Goal: Navigation & Orientation: Find specific page/section

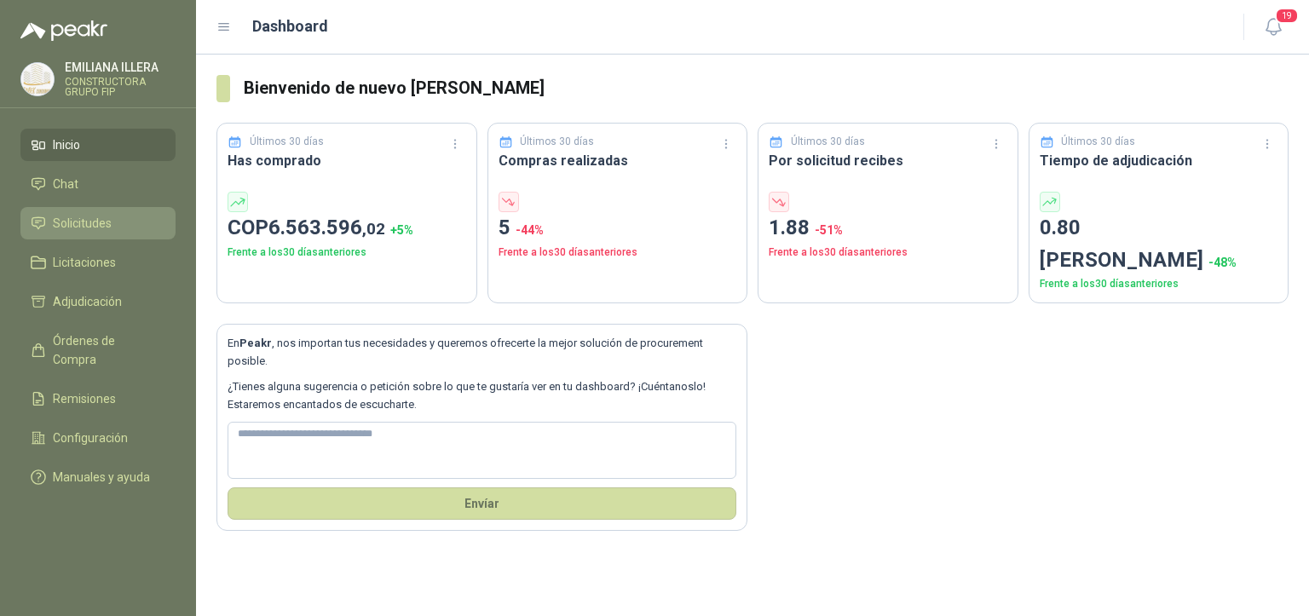
click at [77, 218] on span "Solicitudes" at bounding box center [82, 223] width 59 height 19
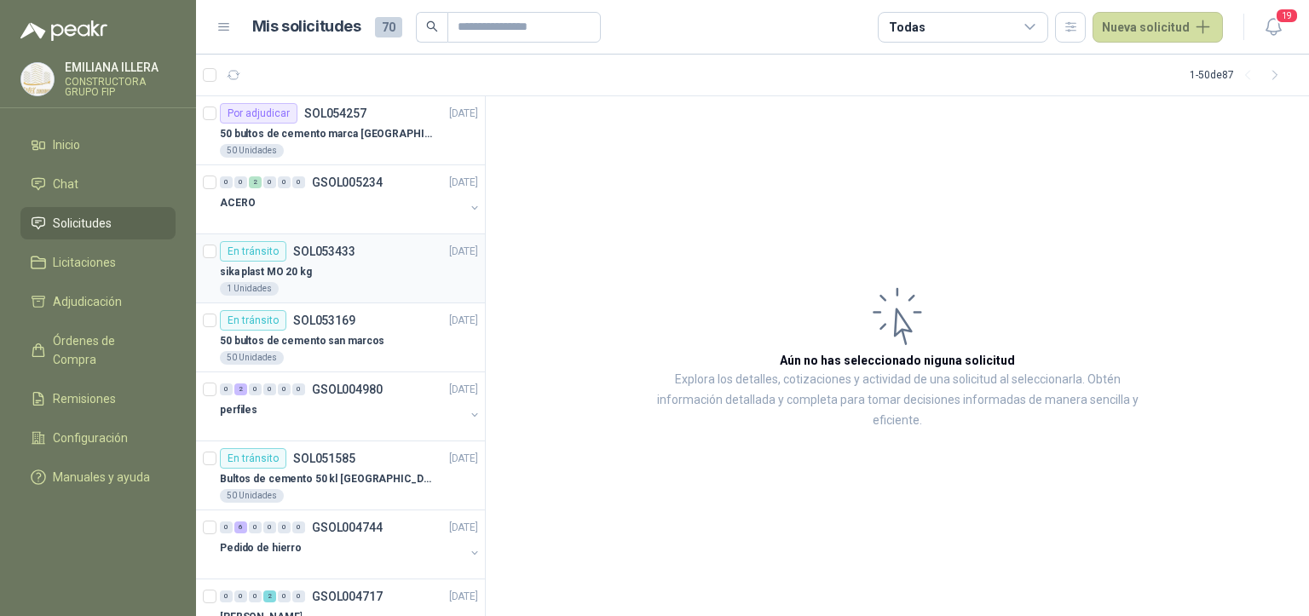
click at [337, 272] on div "sika plast MO 20 kg" at bounding box center [349, 272] width 258 height 20
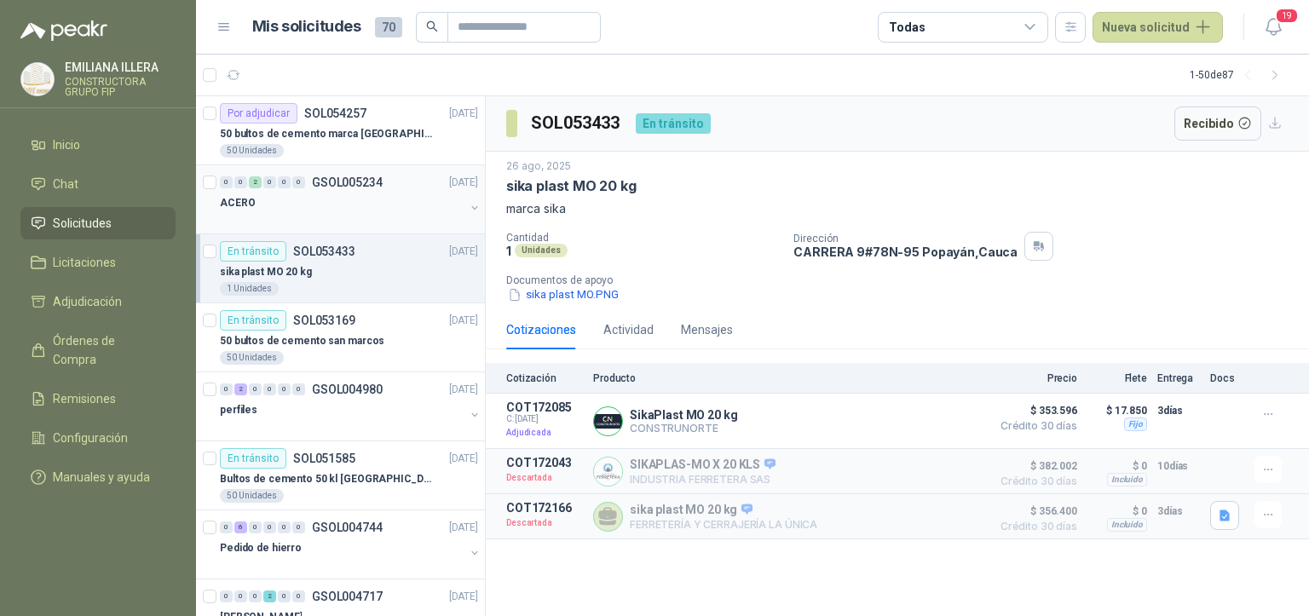
click at [327, 221] on div at bounding box center [342, 220] width 245 height 14
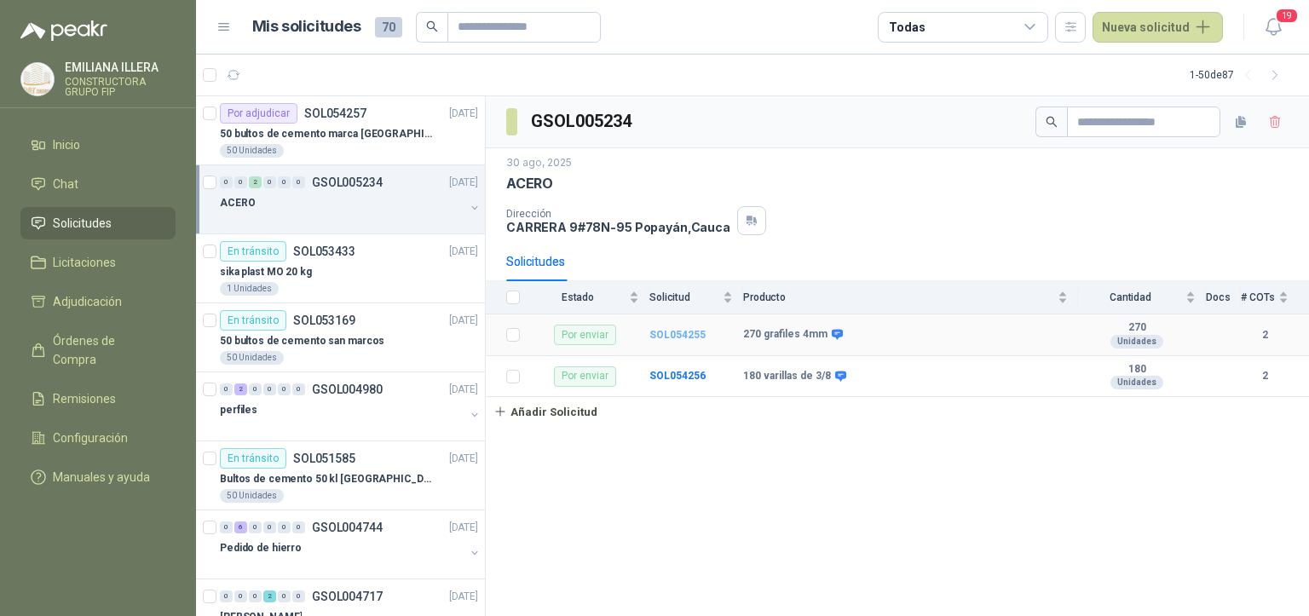
click at [668, 334] on b "SOL054255" at bounding box center [677, 335] width 56 height 12
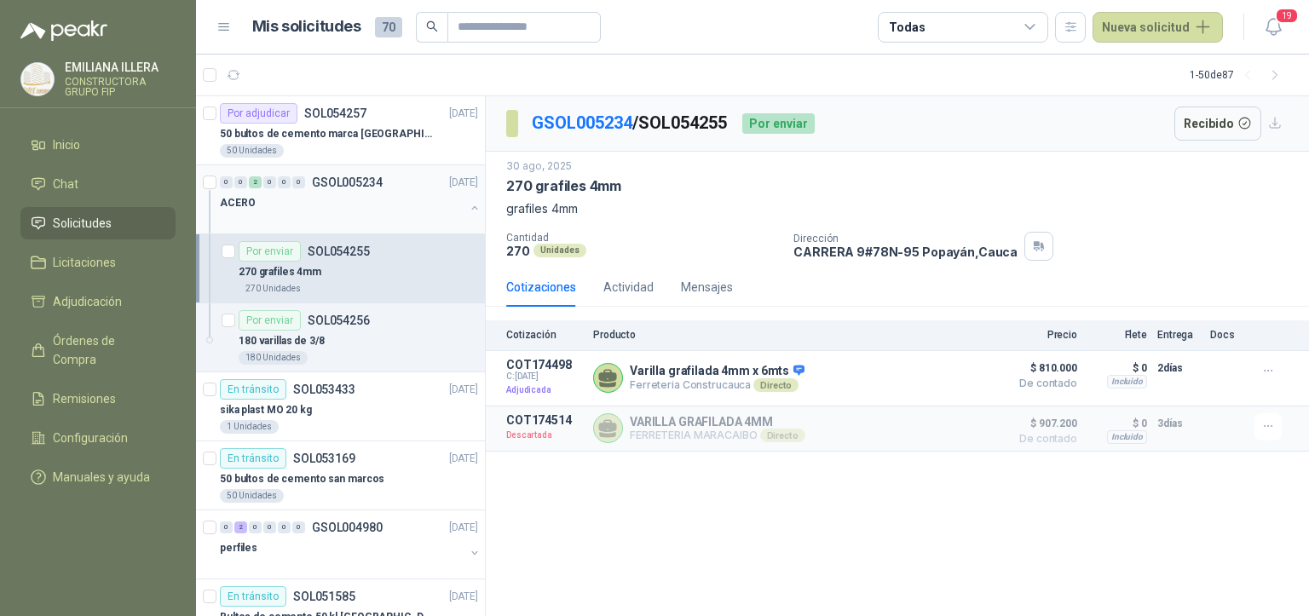
click at [378, 197] on div "ACERO" at bounding box center [342, 203] width 245 height 20
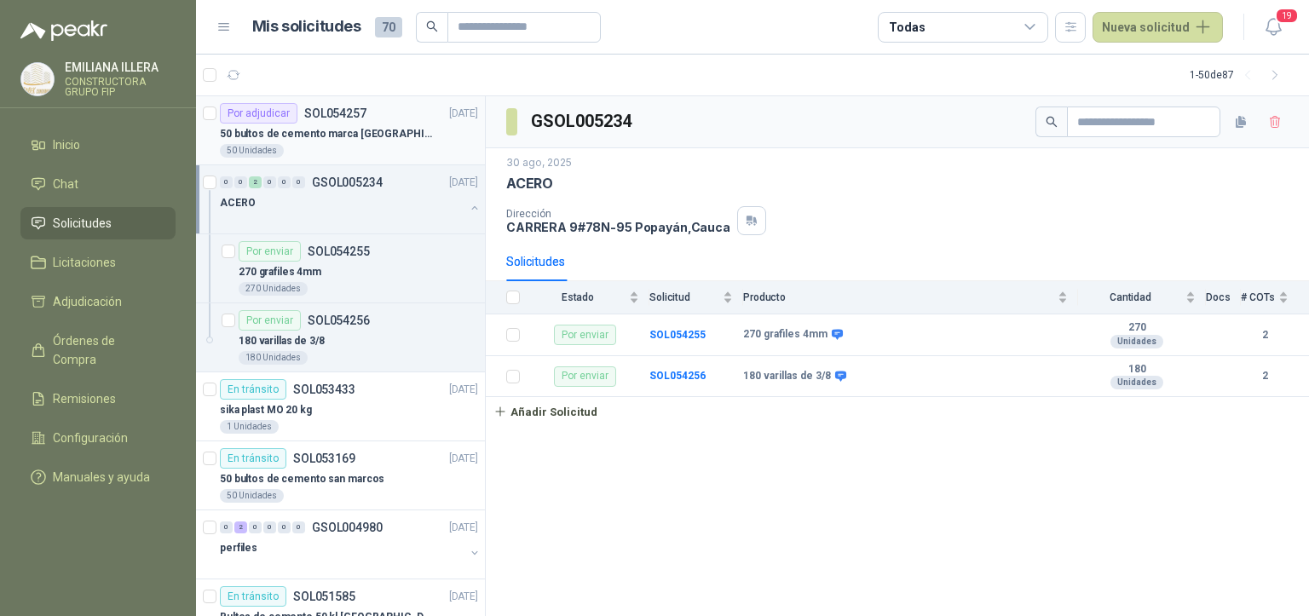
click at [364, 135] on p "50 bultos de cemento marca [GEOGRAPHIC_DATA]" at bounding box center [326, 134] width 212 height 16
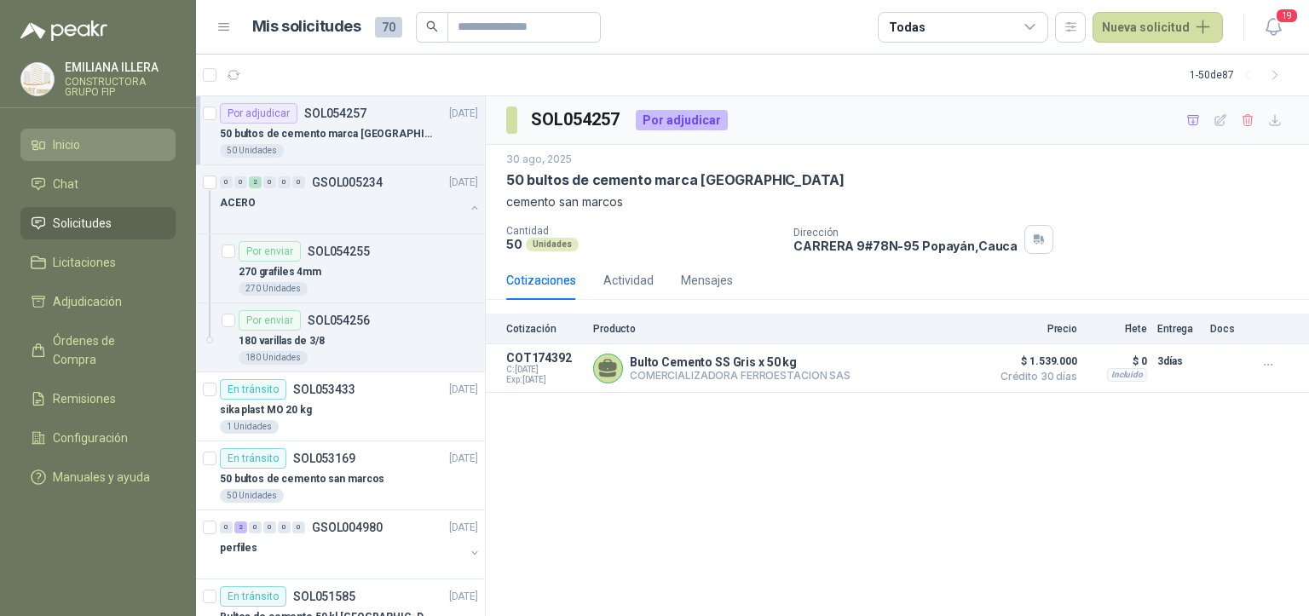
click at [97, 148] on li "Inicio" at bounding box center [98, 144] width 135 height 19
